Goal: Task Accomplishment & Management: Manage account settings

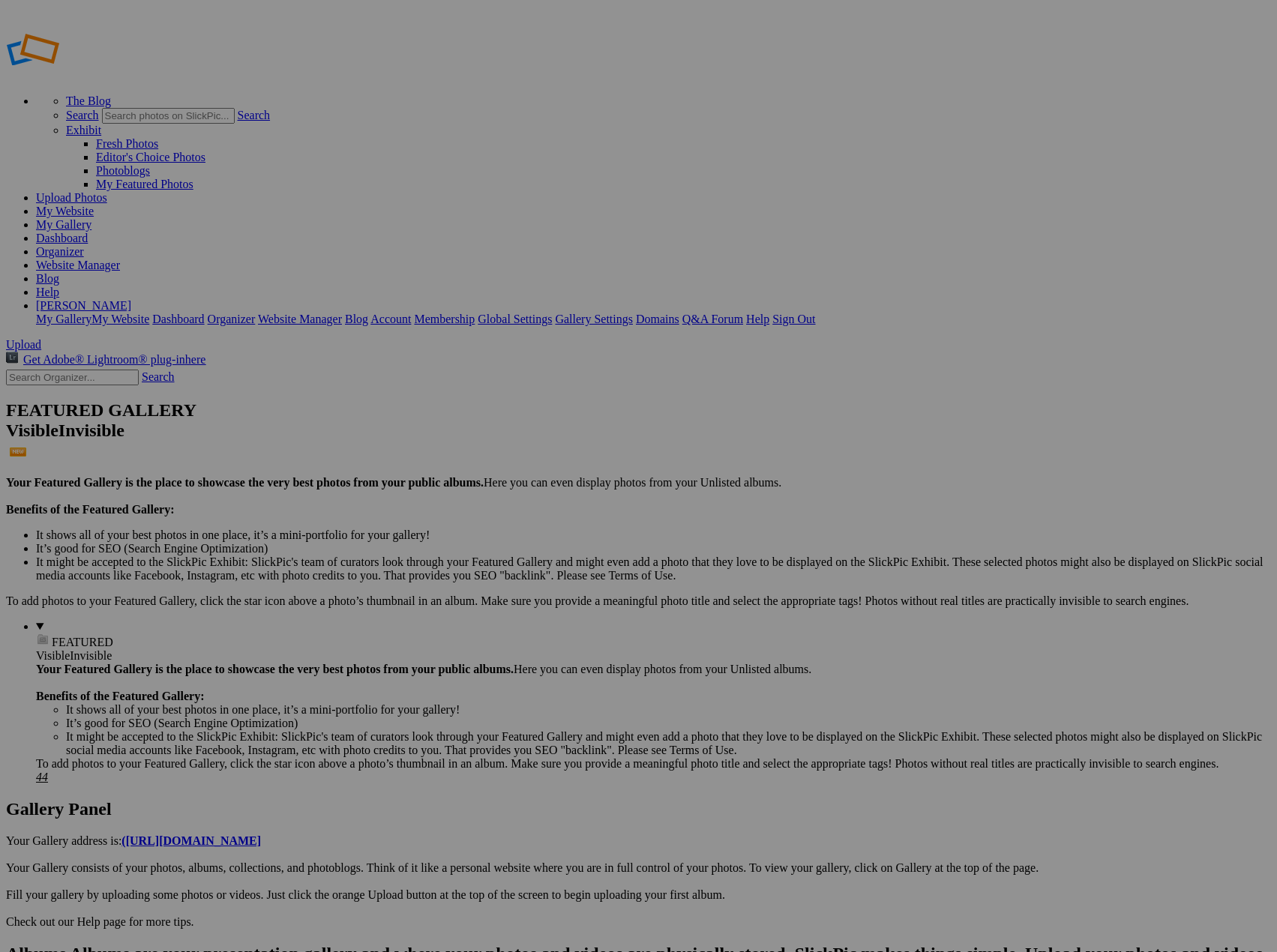
drag, startPoint x: 536, startPoint y: 234, endPoint x: 732, endPoint y: 228, distance: 196.1
drag, startPoint x: 1101, startPoint y: 236, endPoint x: 885, endPoint y: 222, distance: 216.5
click at [120, 259] on link "Website Manager" at bounding box center [77, 266] width 84 height 13
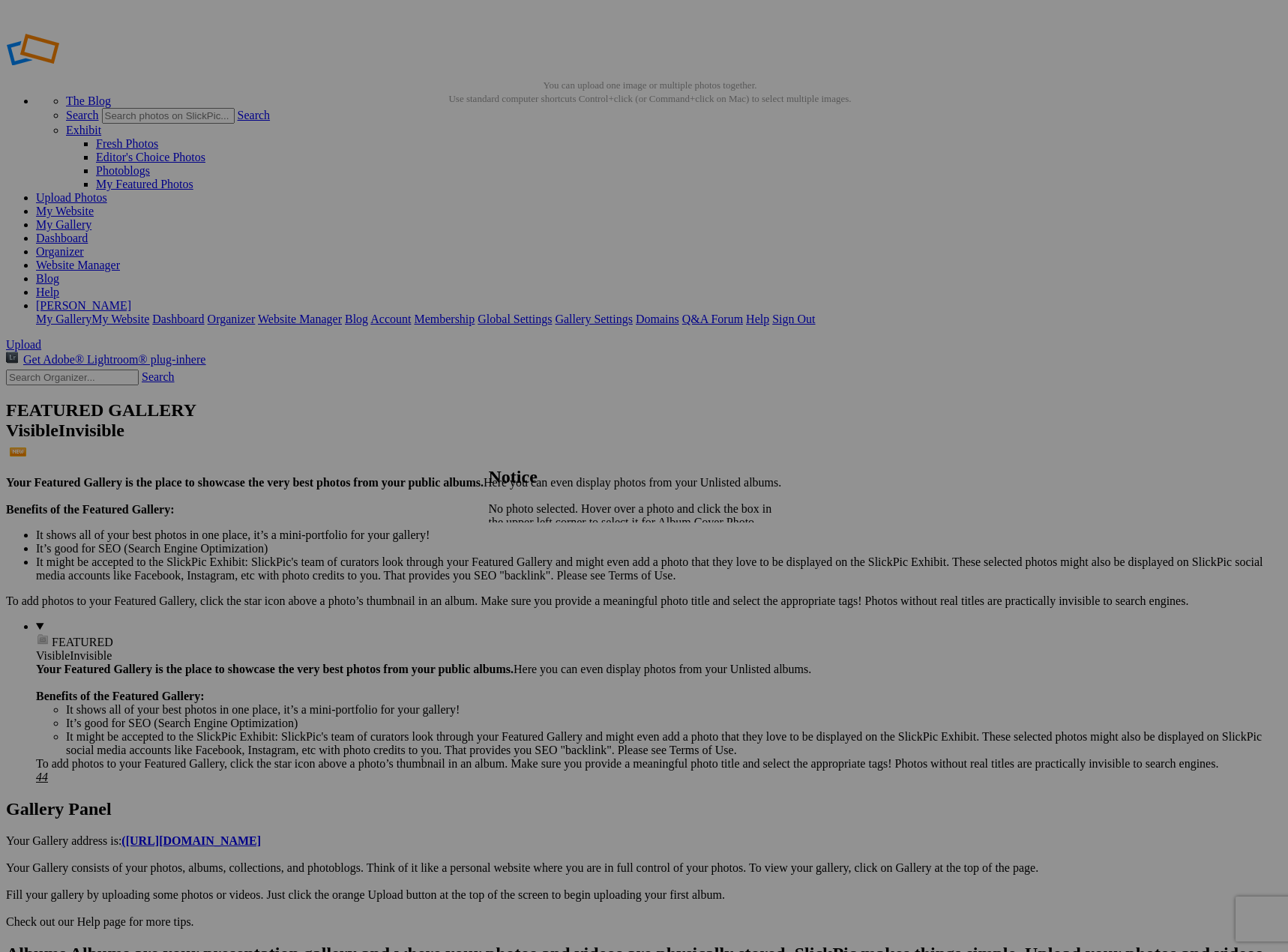
click at [516, 547] on span "Close" at bounding box center [502, 548] width 27 height 13
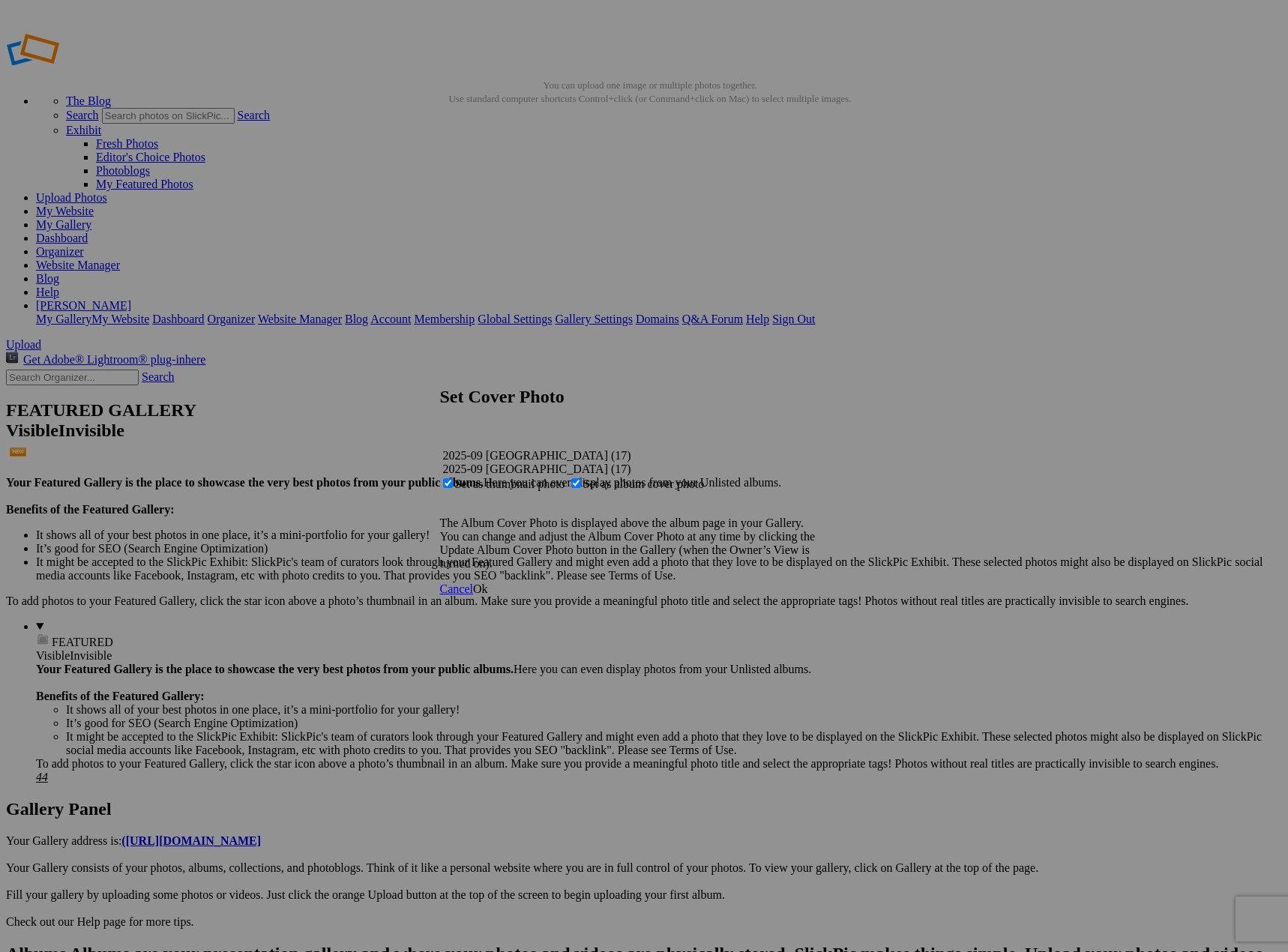
click at [566, 477] on span "Set as thumbnail photo" at bounding box center [509, 484] width 110 height 13
click at [453, 478] on input "Set as thumbnail photo" at bounding box center [448, 483] width 9 height 9
checkbox input "false"
click at [488, 595] on span "Ok" at bounding box center [481, 589] width 15 height 13
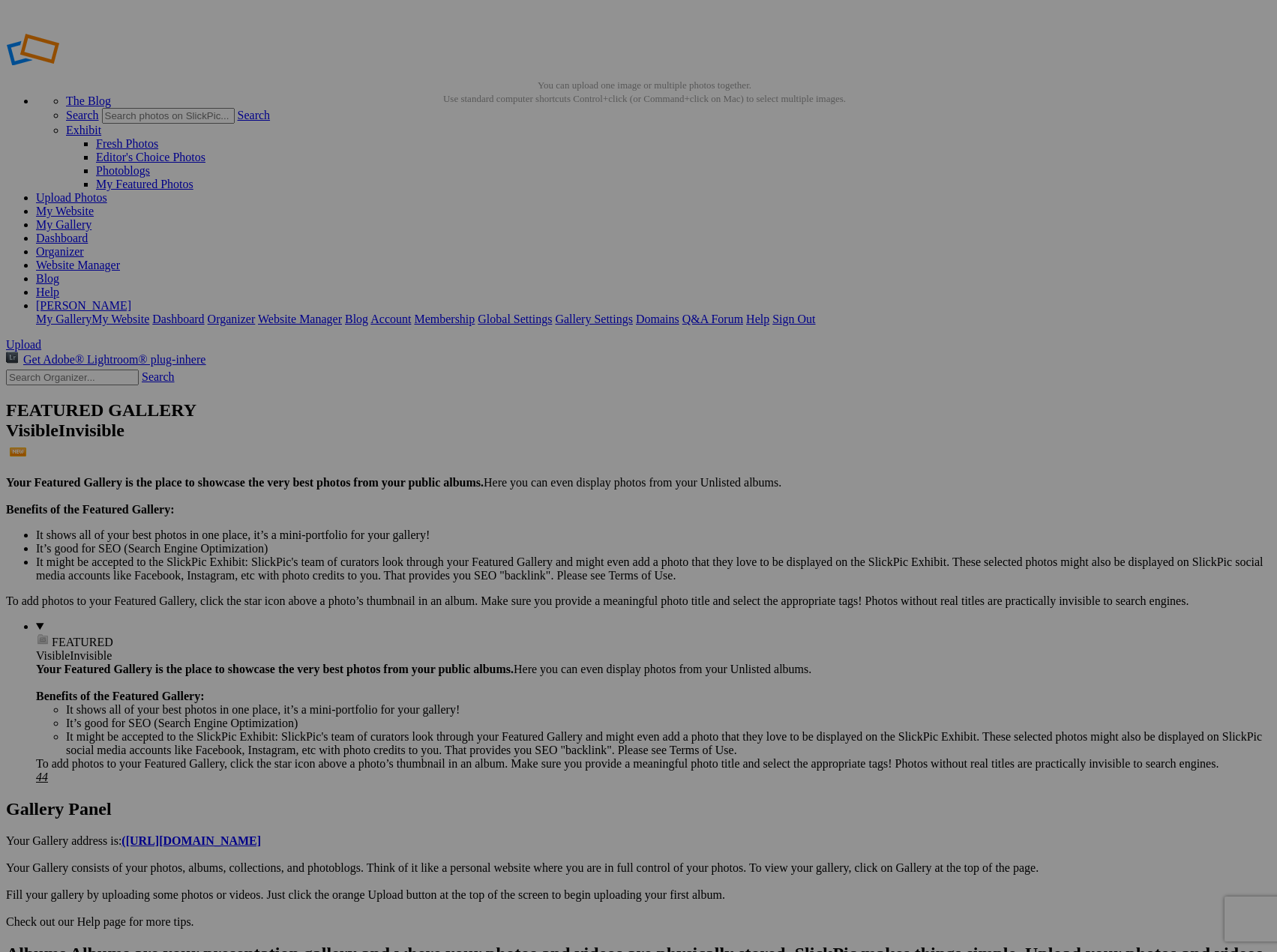
click at [91, 218] on link "My Gallery" at bounding box center [63, 225] width 56 height 13
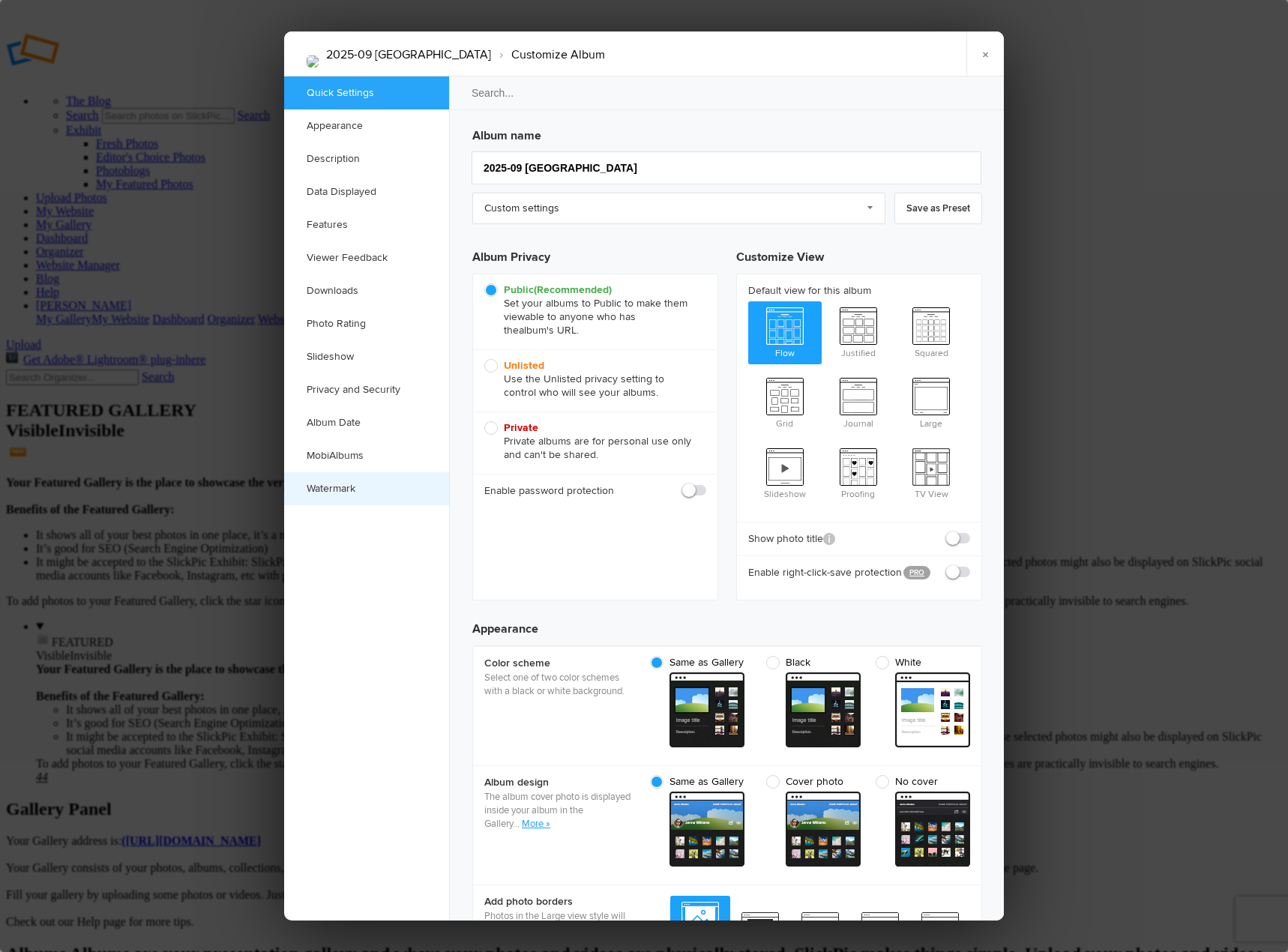
click at [336, 491] on link "Watermark" at bounding box center [366, 489] width 165 height 33
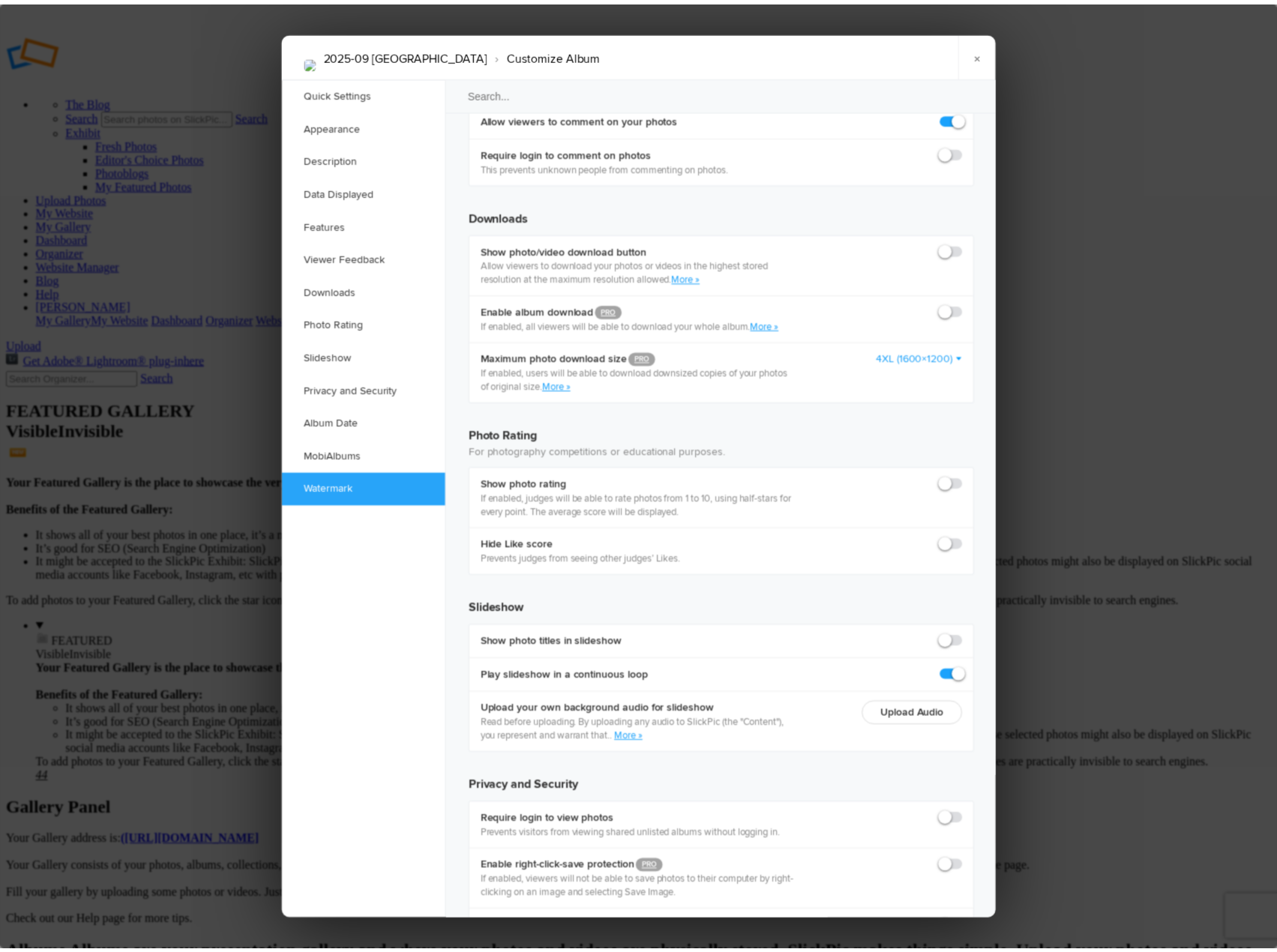
scroll to position [2964, 0]
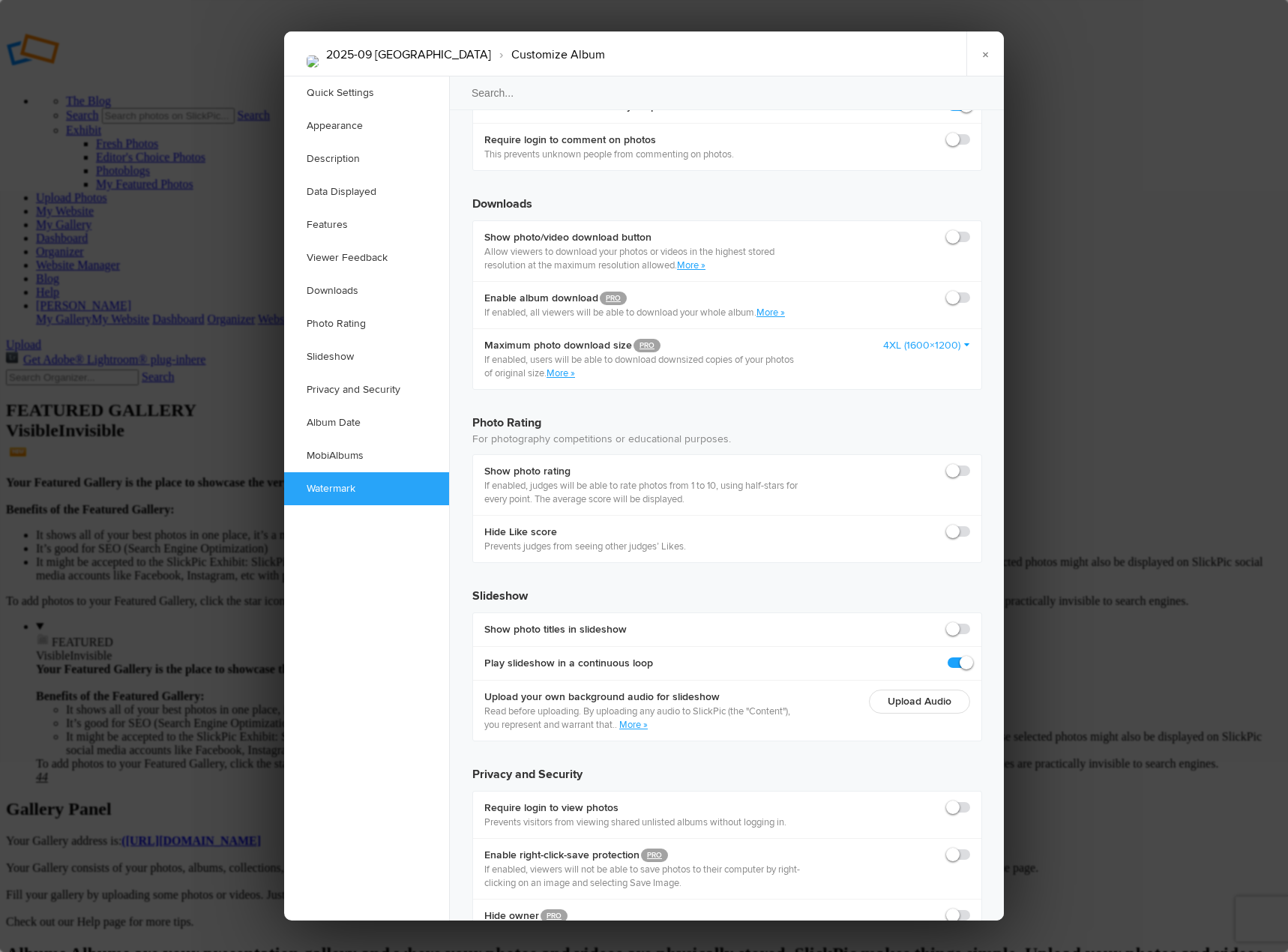
checkbox input "true"
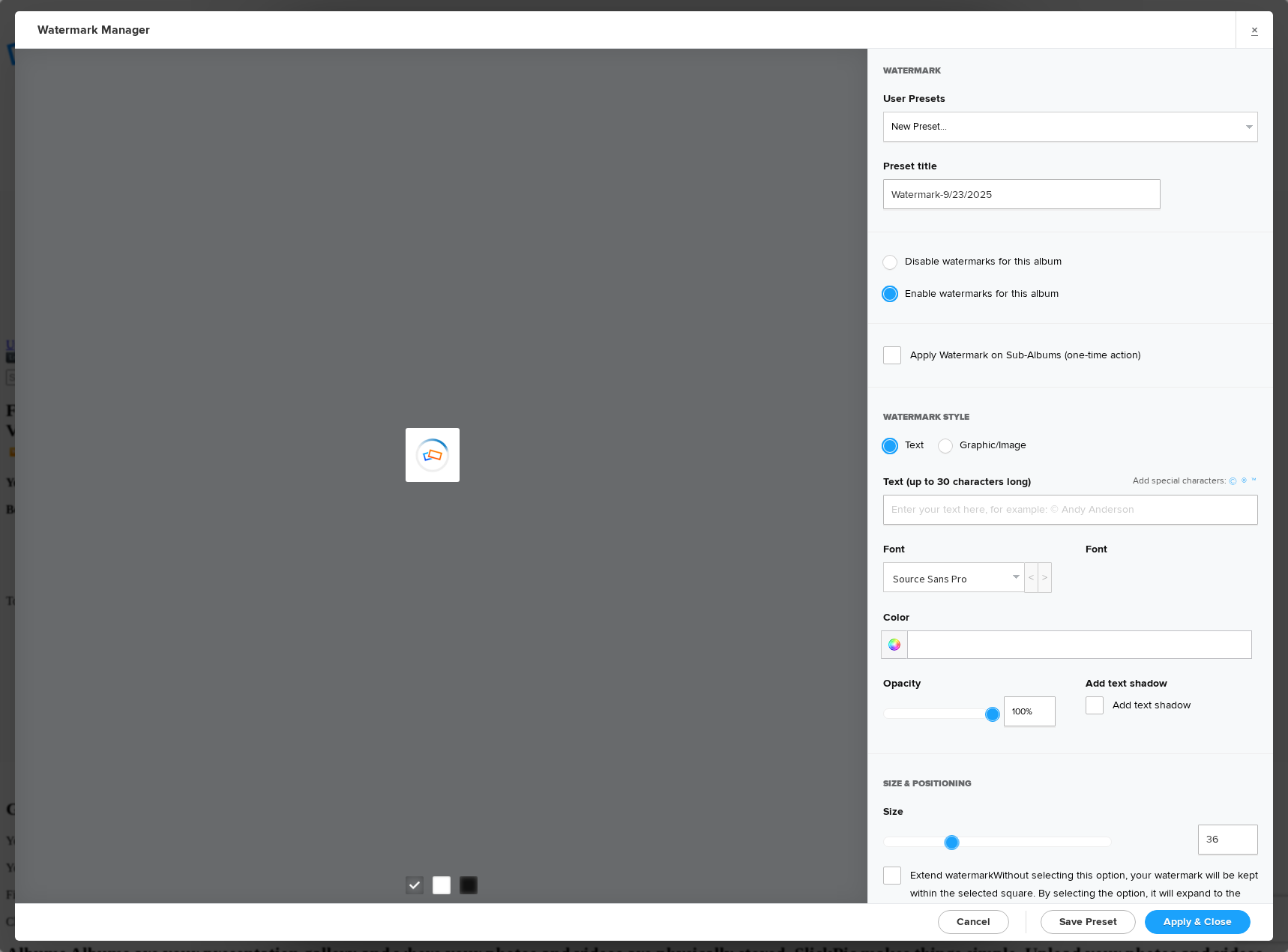
type input "David Pitts"
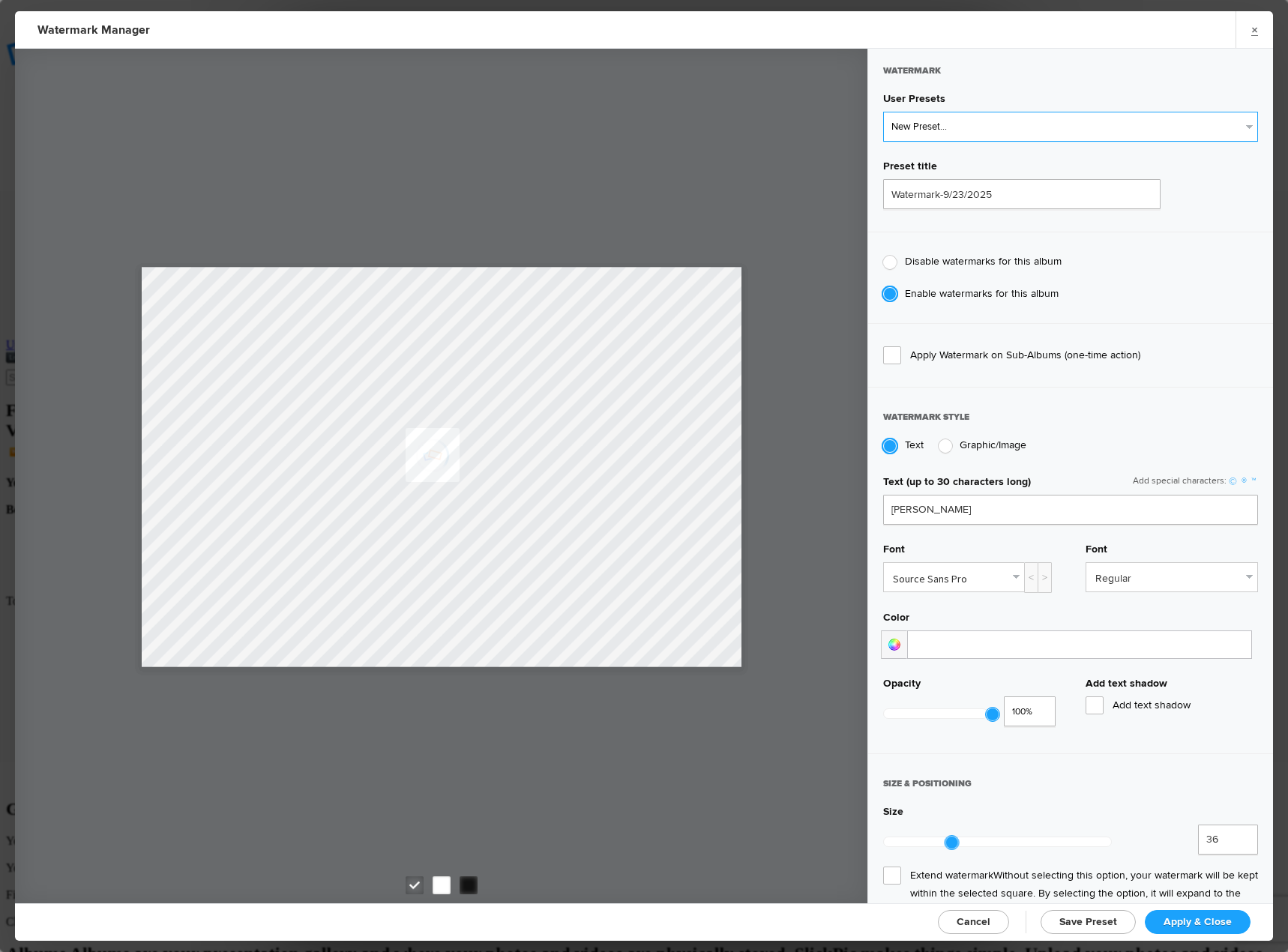
click at [949, 134] on select "New Preset... Signature Watermark Photographer Signature Watermark Photographer…" at bounding box center [1071, 127] width 375 height 30
select select "5: Object"
click at [883, 112] on select "New Preset... Signature Watermark Photographer Signature Watermark Photographer…" at bounding box center [1071, 127] width 375 height 30
type input "White Keyline"
radio input "false"
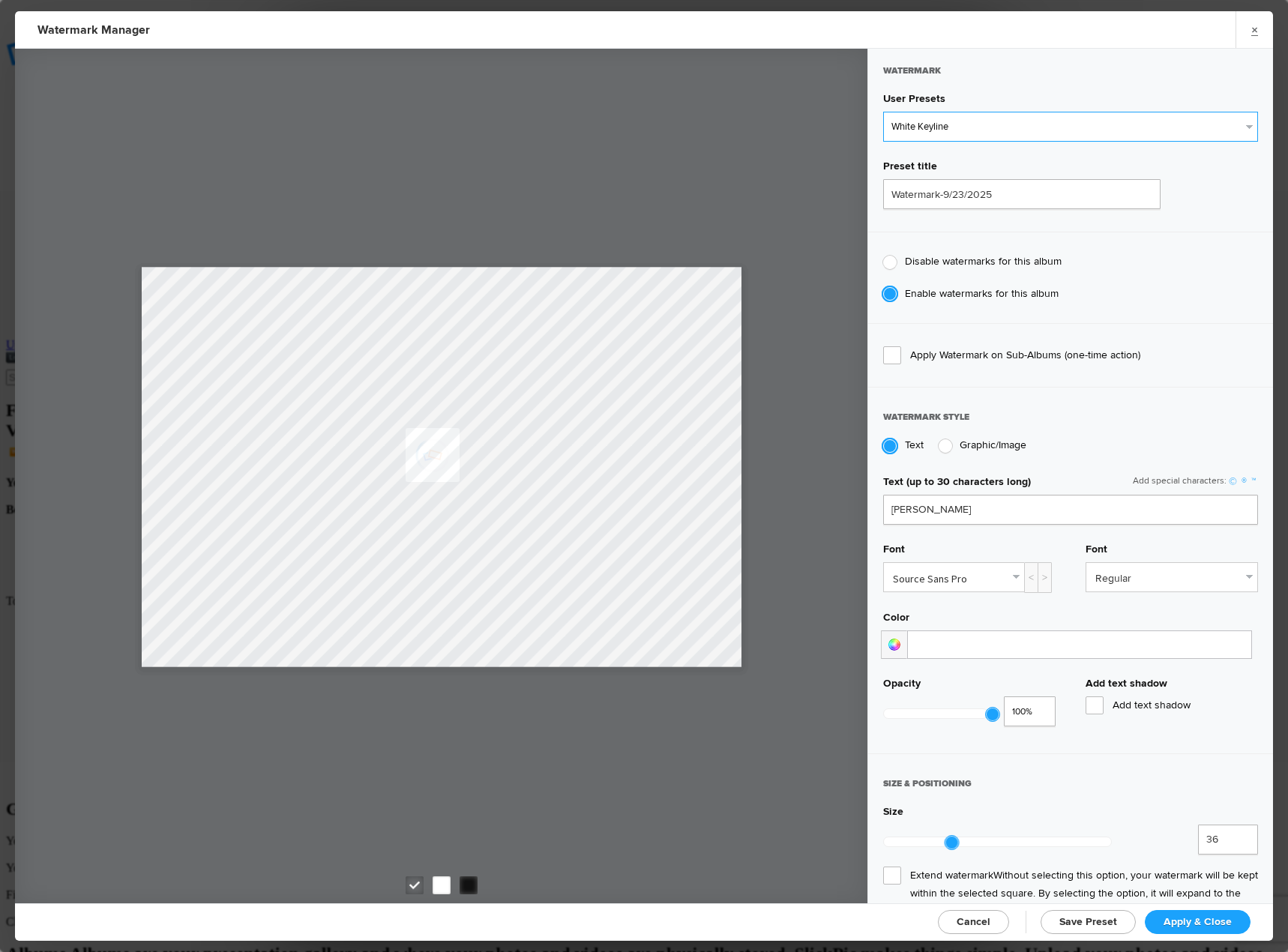
radio input "false"
radio input "true"
click at [1203, 928] on link "Apply & Close" at bounding box center [1198, 922] width 105 height 24
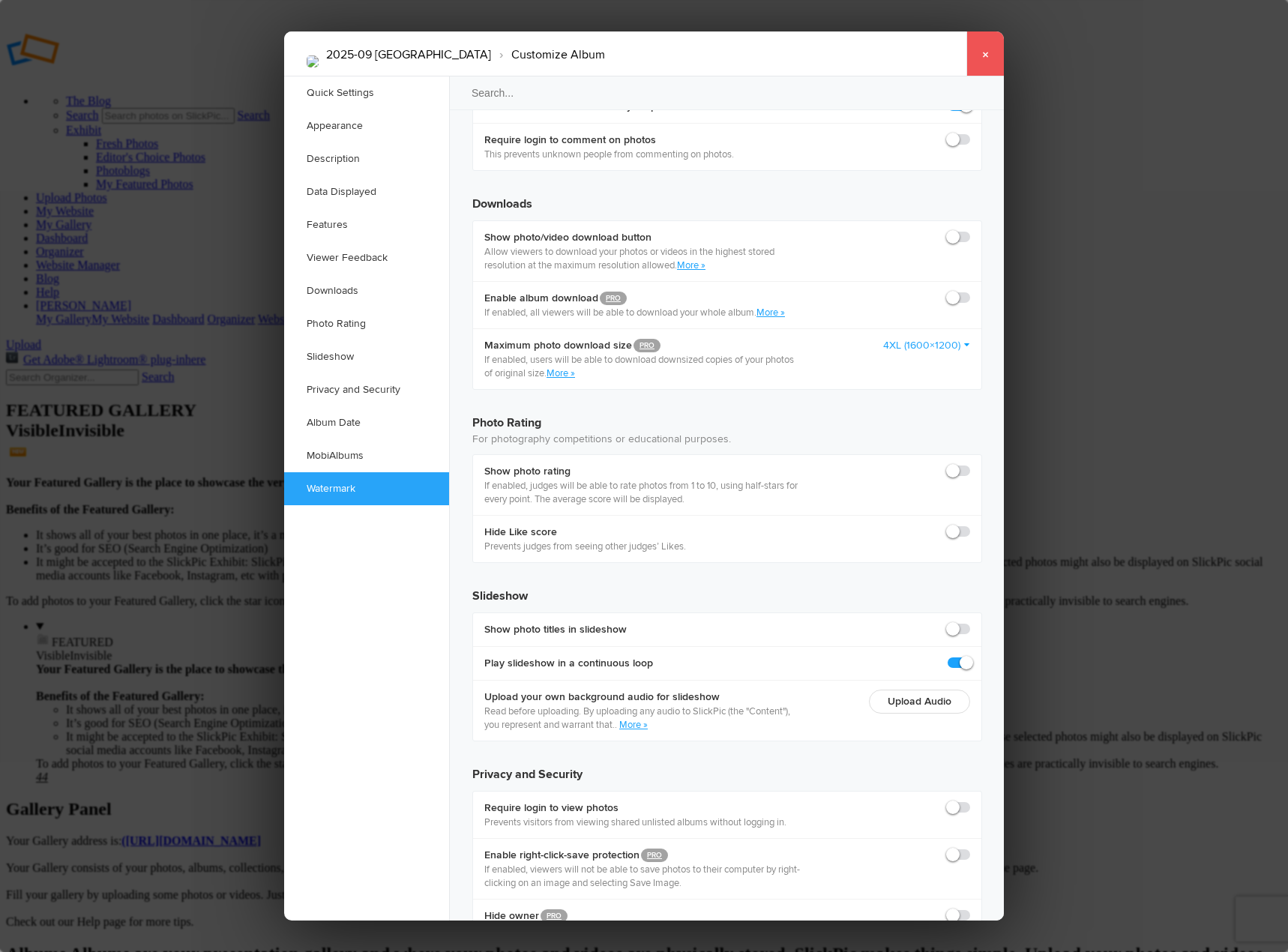
click at [990, 54] on link "×" at bounding box center [986, 54] width 38 height 45
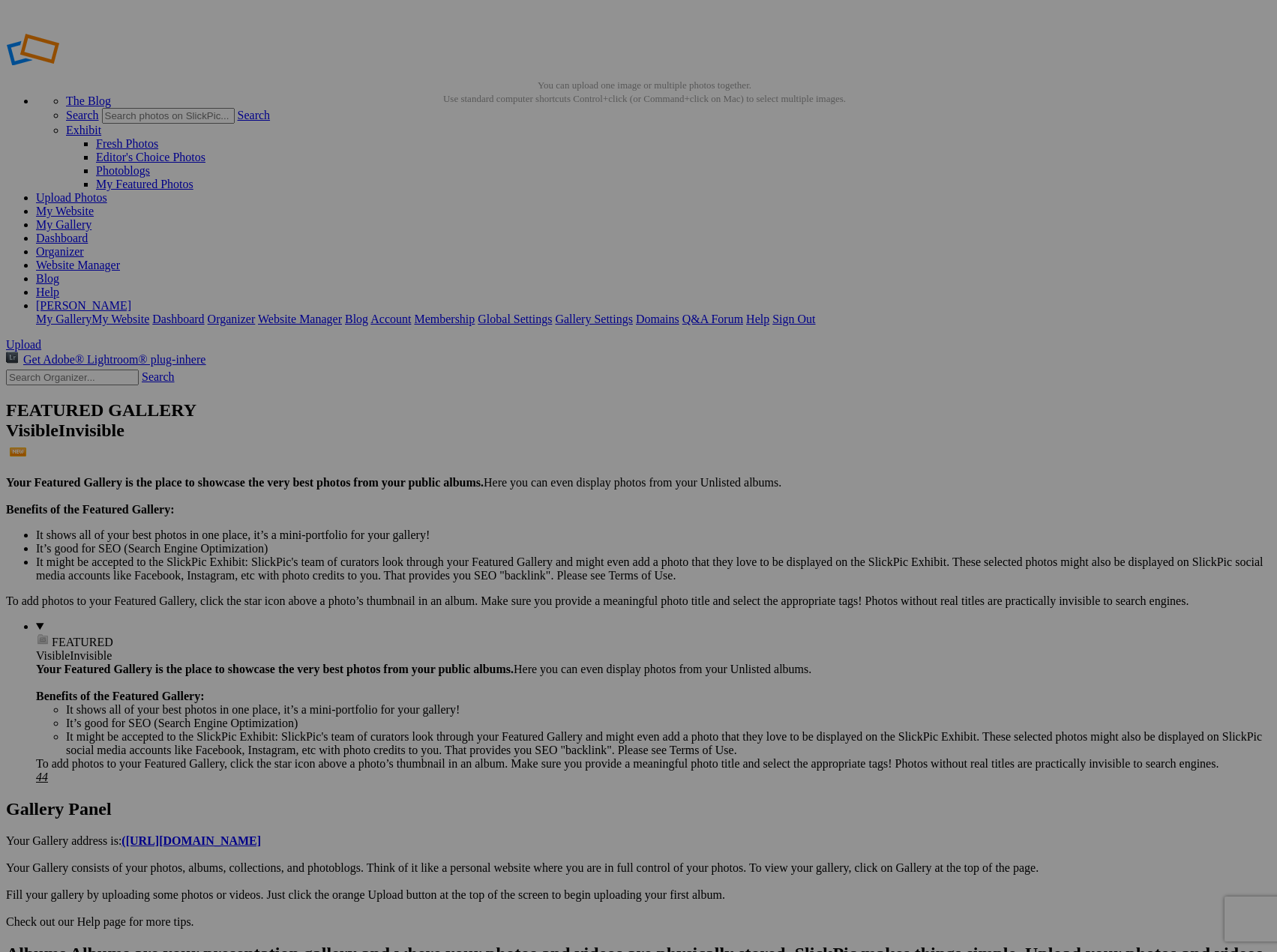
drag, startPoint x: 964, startPoint y: 411, endPoint x: 824, endPoint y: 612, distance: 245.0
drag, startPoint x: 1065, startPoint y: 408, endPoint x: 756, endPoint y: 599, distance: 363.3
drag, startPoint x: 687, startPoint y: 606, endPoint x: 806, endPoint y: 400, distance: 237.9
drag, startPoint x: 679, startPoint y: 608, endPoint x: 609, endPoint y: 389, distance: 229.9
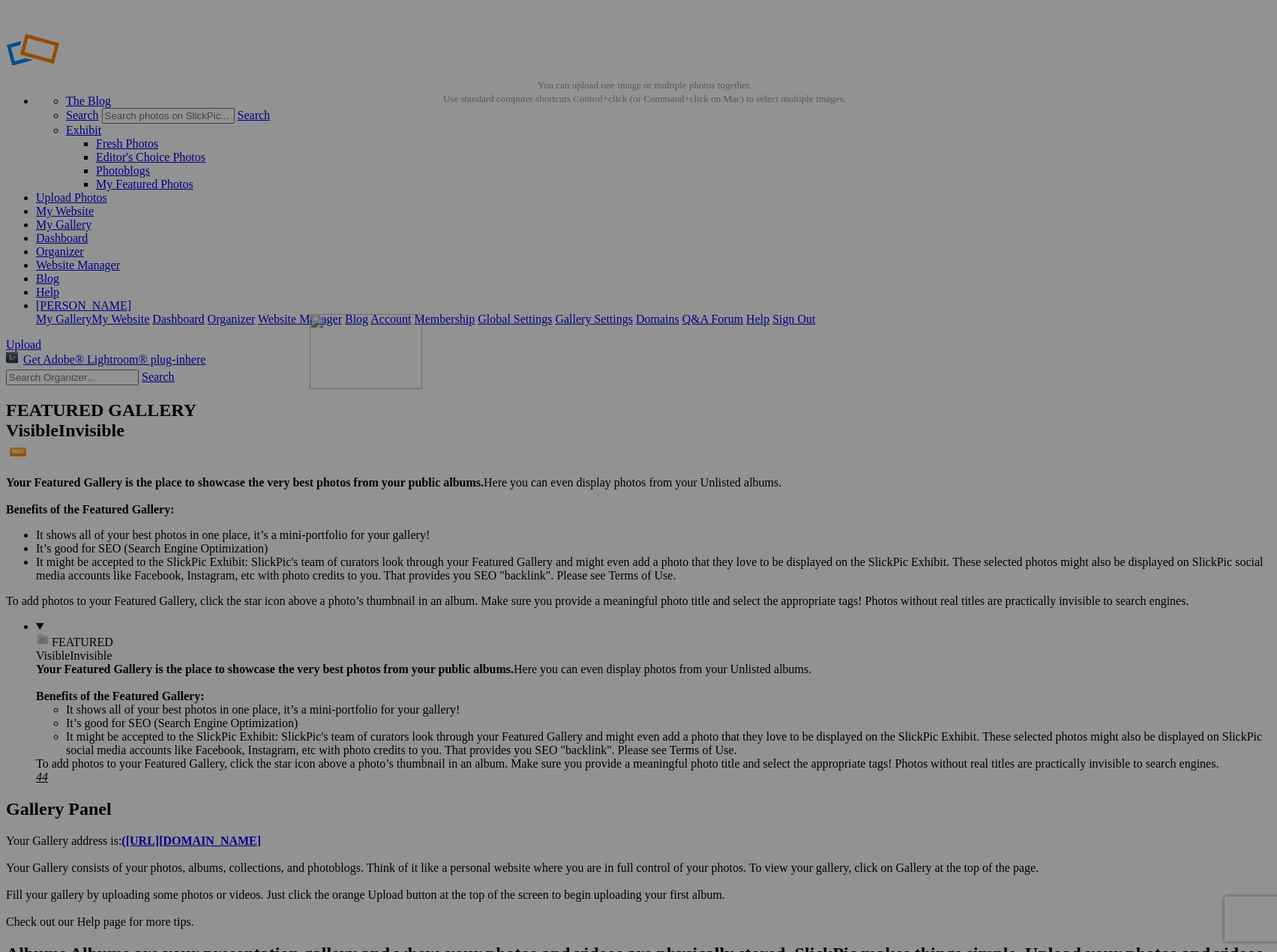
drag, startPoint x: 566, startPoint y: 615, endPoint x: 525, endPoint y: 422, distance: 197.3
drag, startPoint x: 557, startPoint y: 603, endPoint x: 611, endPoint y: 388, distance: 221.7
drag, startPoint x: 696, startPoint y: 624, endPoint x: 765, endPoint y: 380, distance: 253.6
drag, startPoint x: 1133, startPoint y: 411, endPoint x: 466, endPoint y: 403, distance: 667.0
drag, startPoint x: 699, startPoint y: 604, endPoint x: 485, endPoint y: 589, distance: 214.5
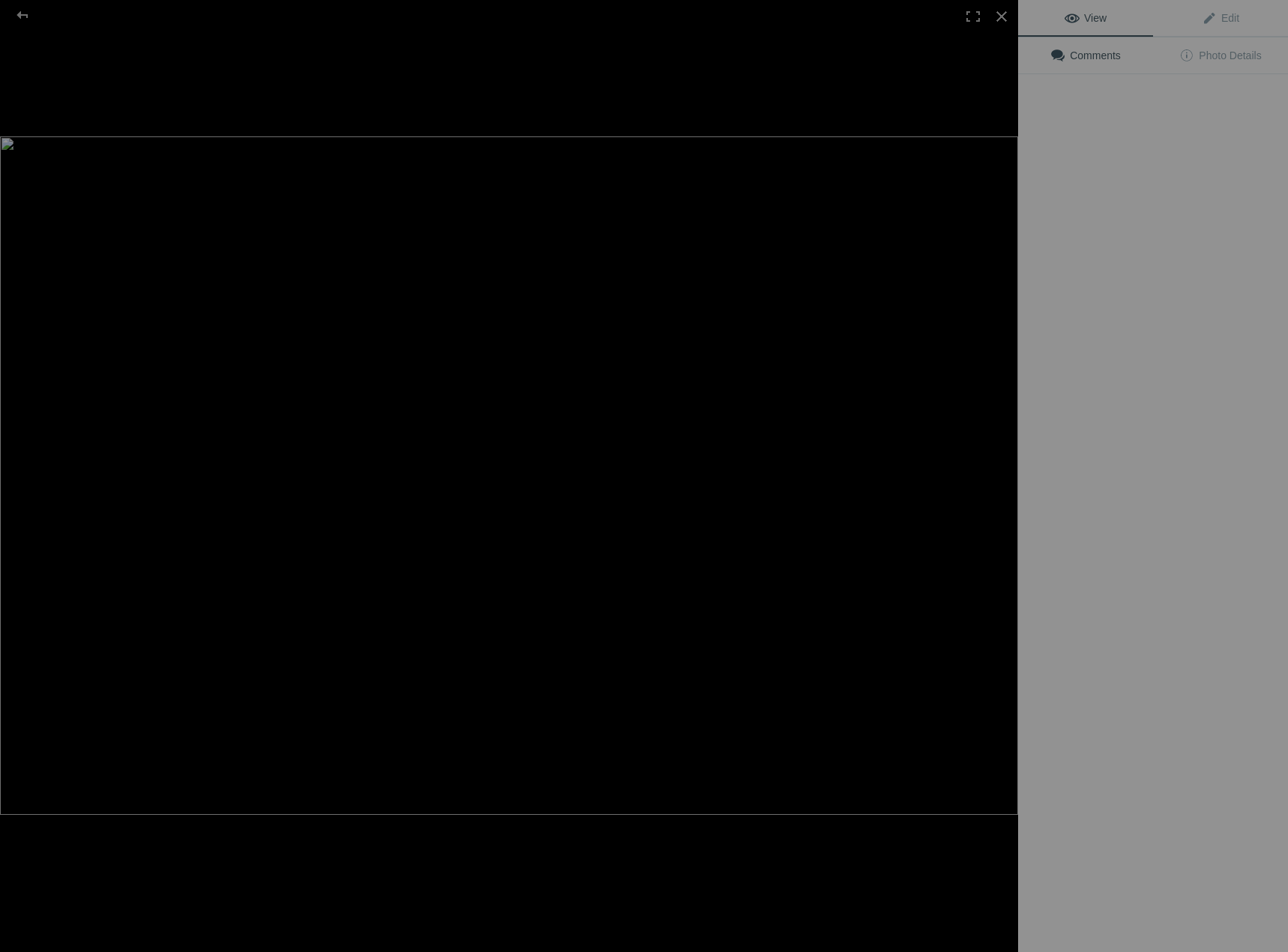
click at [440, 214] on img at bounding box center [509, 476] width 1019 height 679
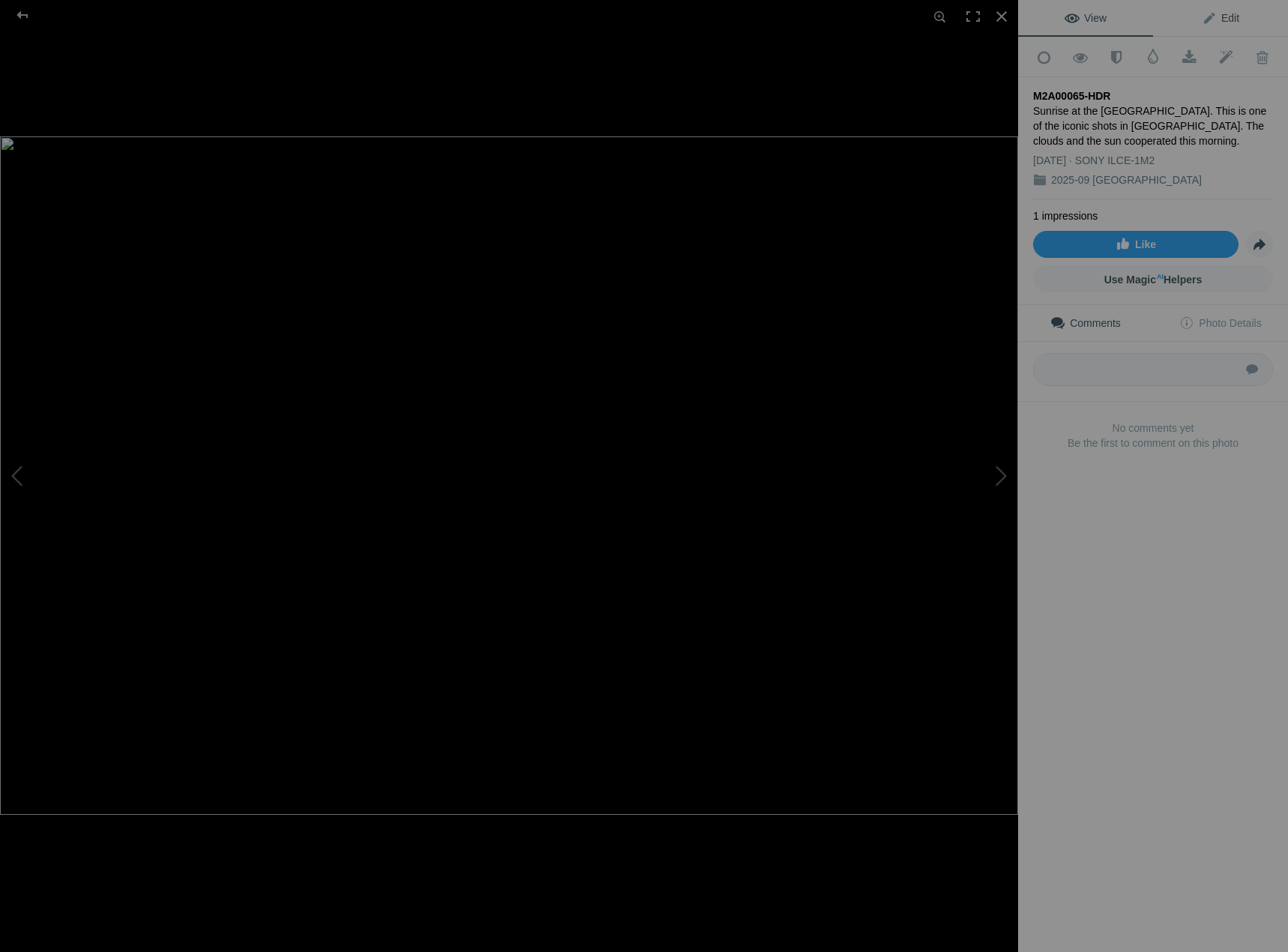
click at [1222, 12] on span "Edit" at bounding box center [1221, 18] width 38 height 12
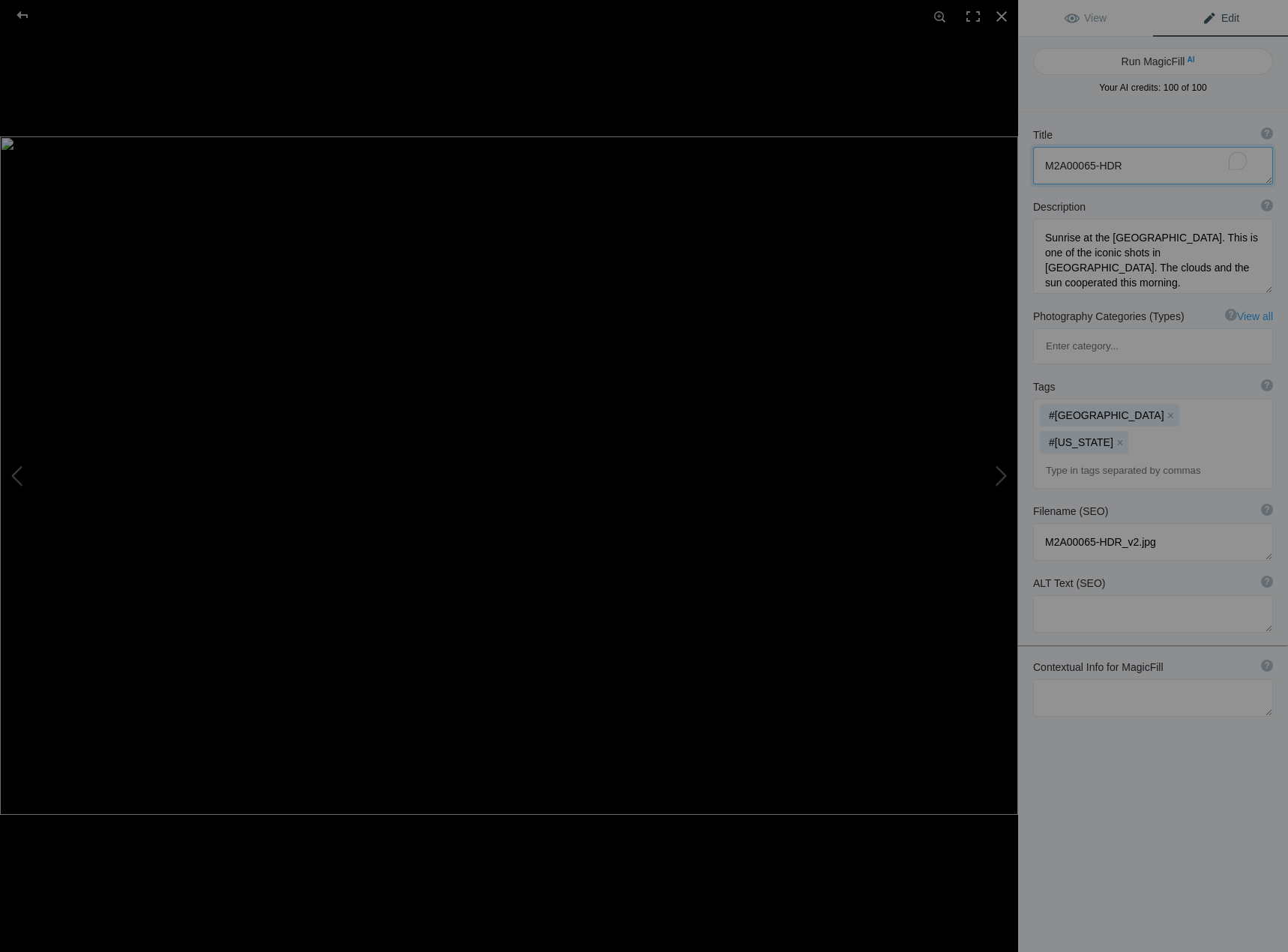
drag, startPoint x: 1162, startPoint y: 165, endPoint x: 951, endPoint y: 162, distance: 211.0
click at [963, 170] on div "M2A00065-HDR View Edit Run MagicFill AI Your AI credits: 100 of 100 You have us…" at bounding box center [644, 476] width 1288 height 952
type textarea "Sunrise at the [GEOGRAPHIC_DATA]"
click at [1143, 673] on div "Title ? Photo title is one of the highest used Search Engine ranking criteria a…" at bounding box center [1153, 588] width 270 height 952
drag, startPoint x: 1163, startPoint y: 238, endPoint x: 1015, endPoint y: 227, distance: 148.4
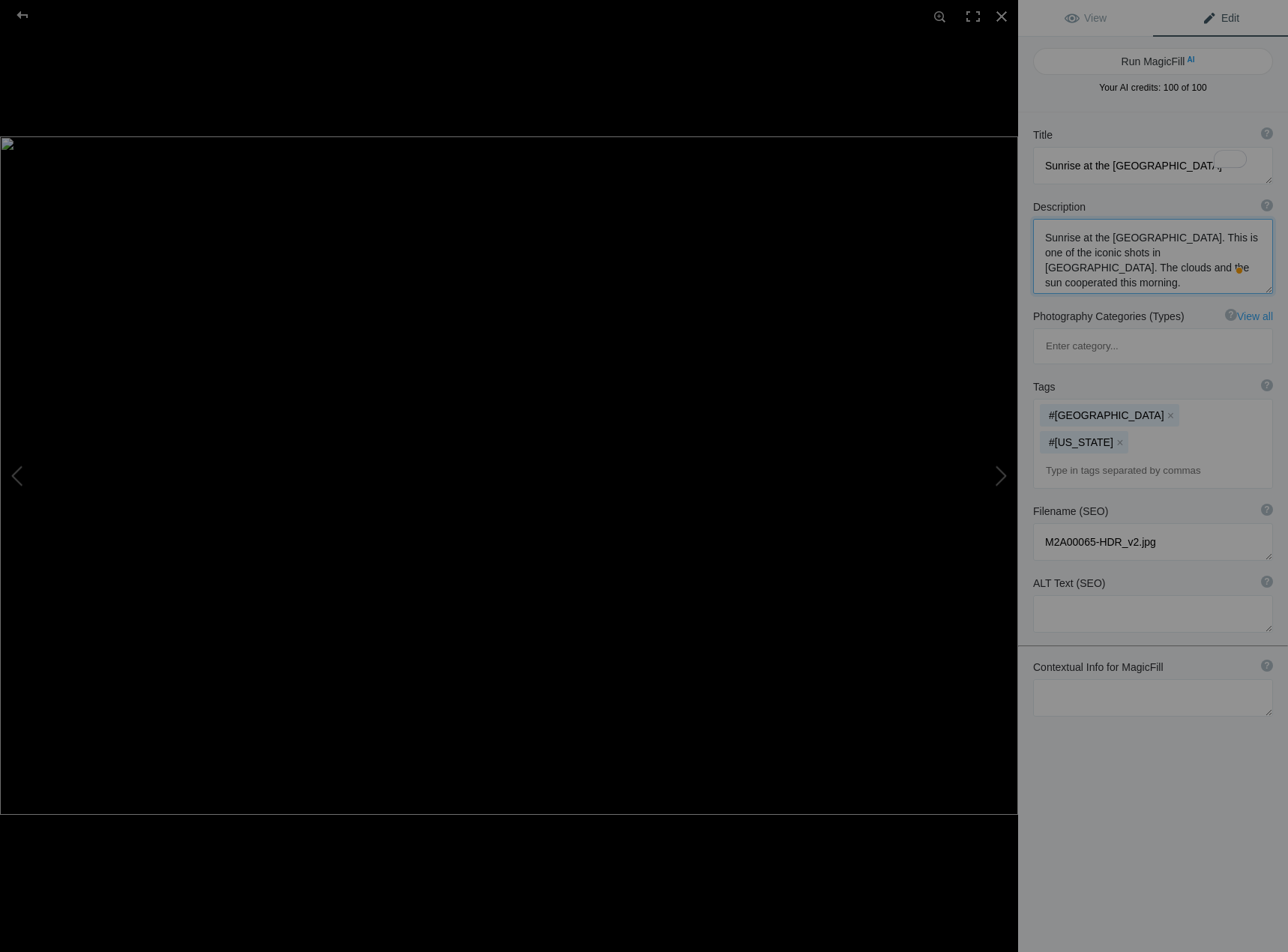
click at [1015, 227] on div "M2A00065-HDR View Edit Run MagicFill AI Your AI credits: 100 of 100 You have us…" at bounding box center [644, 476] width 1288 height 952
type textarea "This is one of the iconic shots in [GEOGRAPHIC_DATA]. The clouds and the sun co…"
click at [1150, 697] on div "Title ? Photo title is one of the highest used Search Engine ranking criteria a…" at bounding box center [1153, 588] width 270 height 952
click at [1121, 18] on link "View" at bounding box center [1086, 18] width 135 height 36
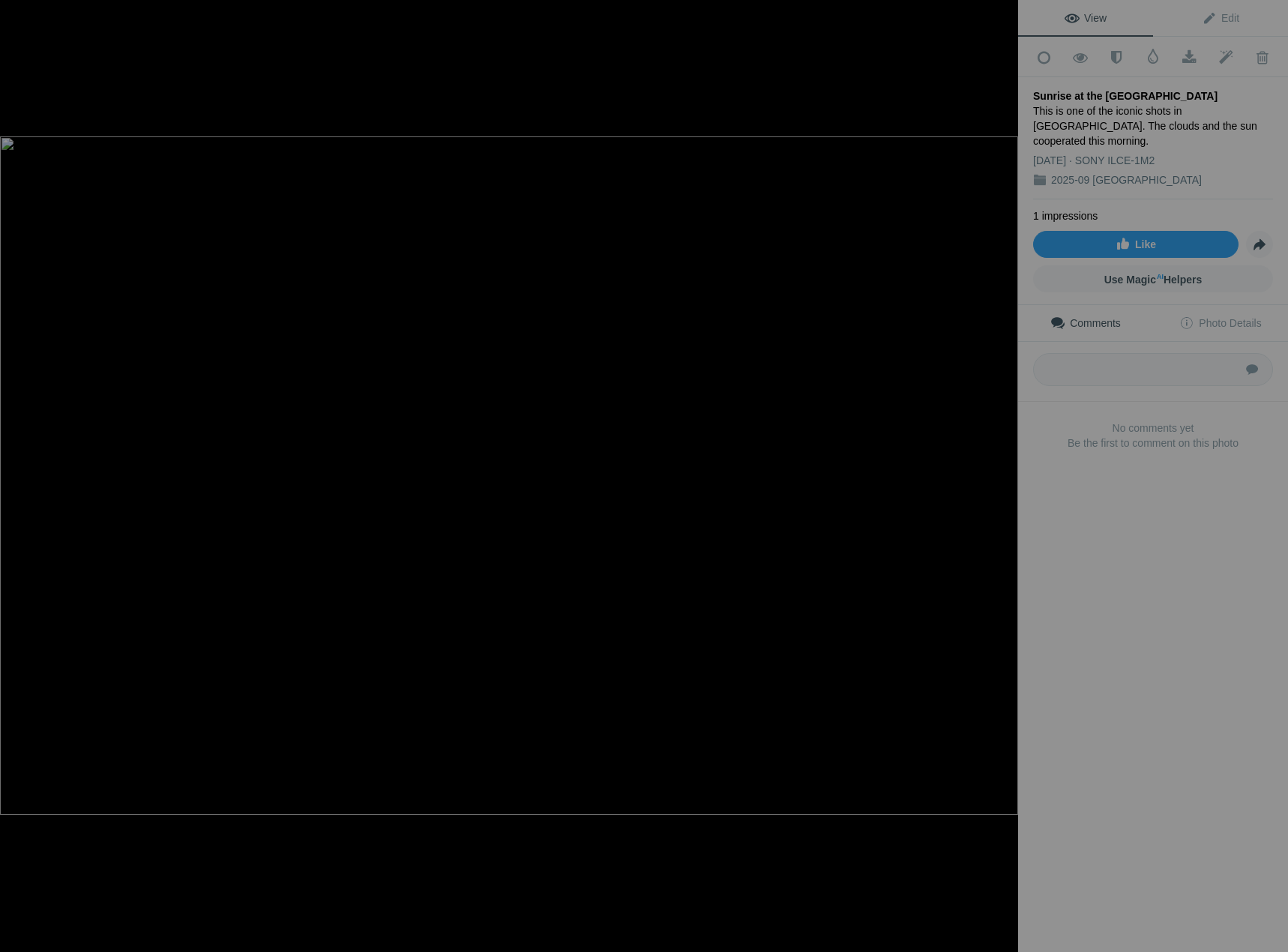
click at [30, 22] on div at bounding box center [22, 15] width 54 height 30
